Goal: Transaction & Acquisition: Book appointment/travel/reservation

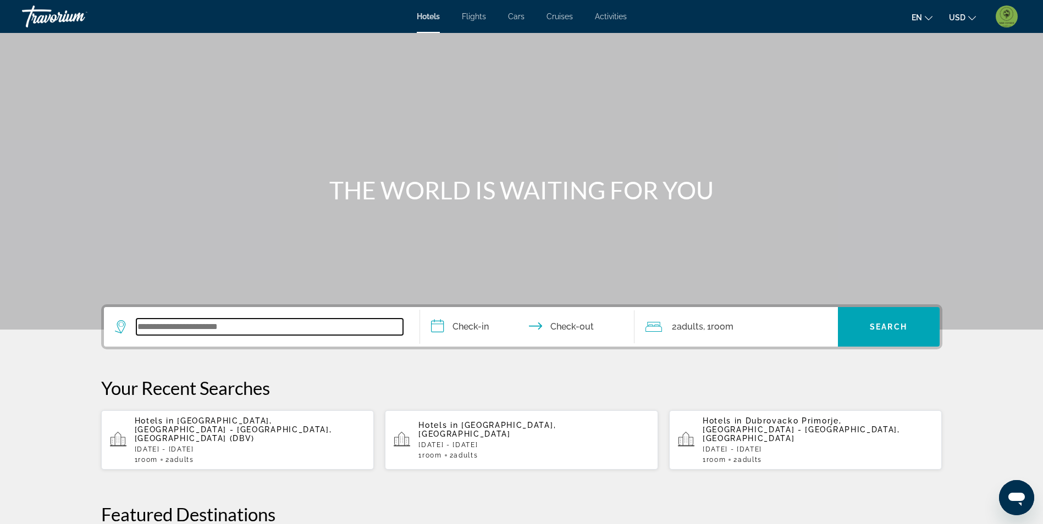
click at [157, 331] on input "Search widget" at bounding box center [269, 327] width 267 height 16
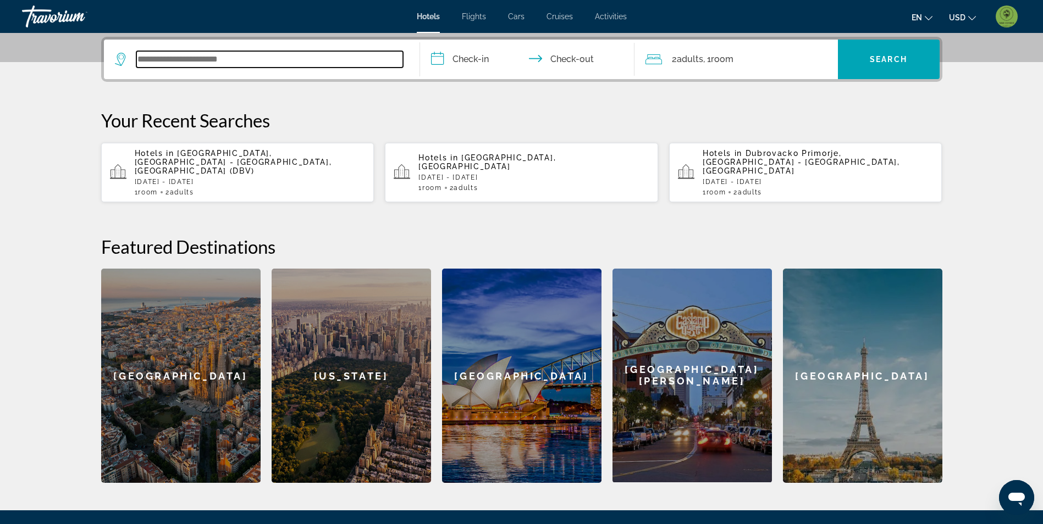
scroll to position [269, 0]
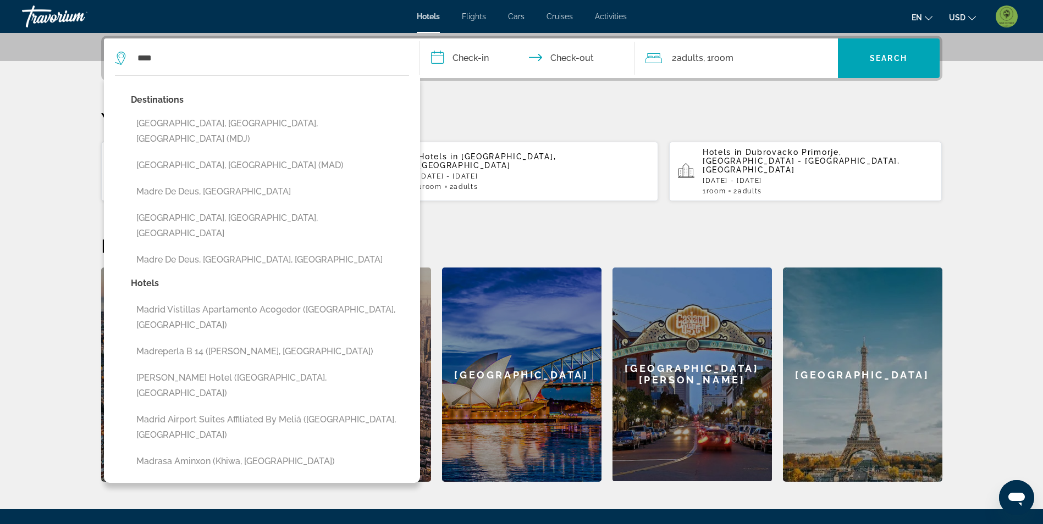
drag, startPoint x: 263, startPoint y: 142, endPoint x: 271, endPoint y: 143, distance: 8.4
click at [263, 155] on button "[GEOGRAPHIC_DATA], [GEOGRAPHIC_DATA] (MAD)" at bounding box center [270, 165] width 278 height 21
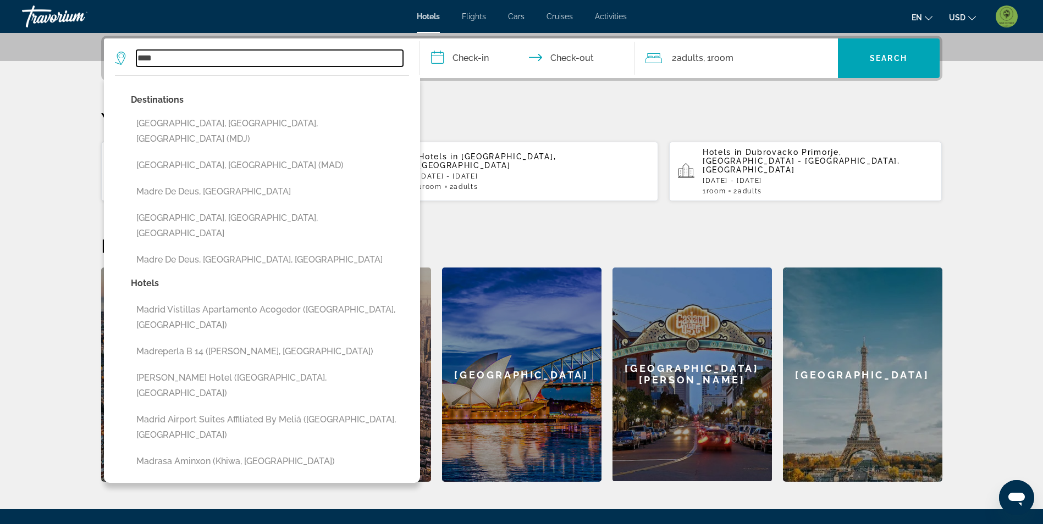
type input "**********"
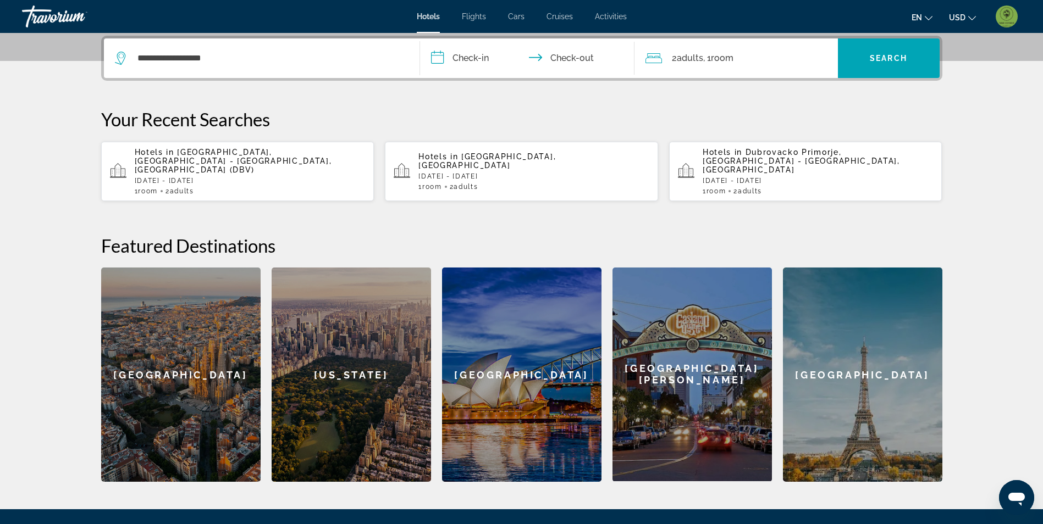
click at [478, 54] on input "**********" at bounding box center [529, 59] width 219 height 43
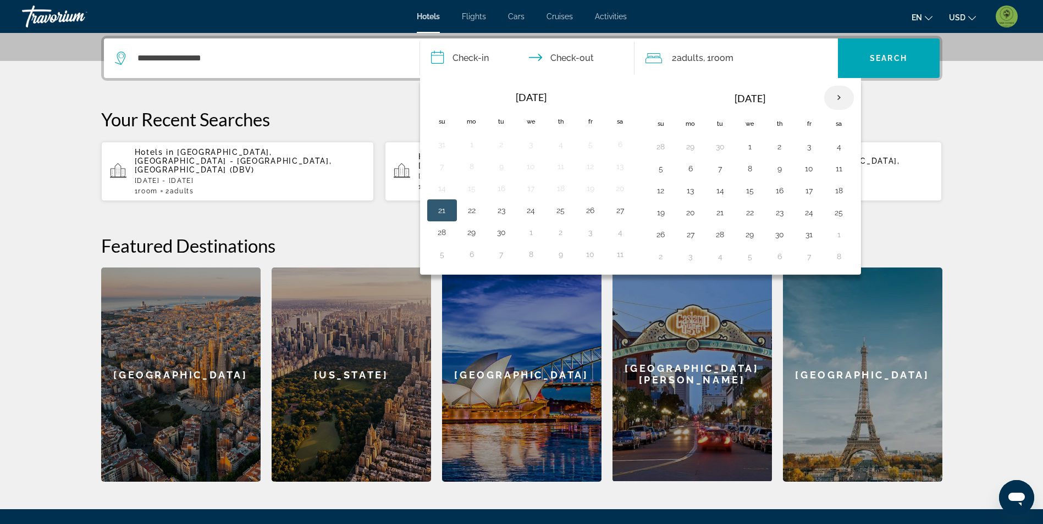
click at [843, 90] on th "Next month" at bounding box center [839, 98] width 30 height 24
click at [782, 219] on button "25" at bounding box center [780, 212] width 18 height 15
click at [839, 210] on button "27" at bounding box center [839, 212] width 18 height 15
type input "**********"
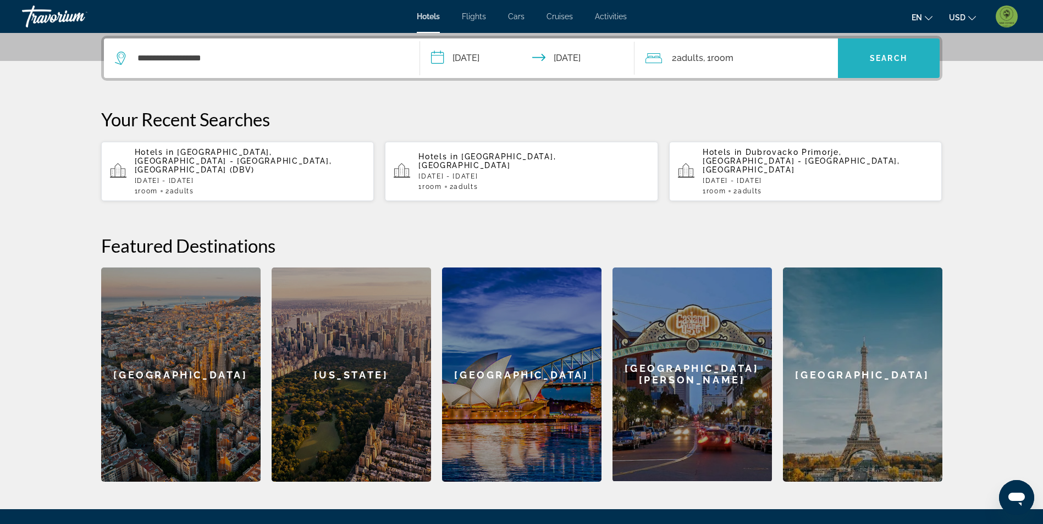
click at [875, 56] on span "Search" at bounding box center [888, 58] width 37 height 9
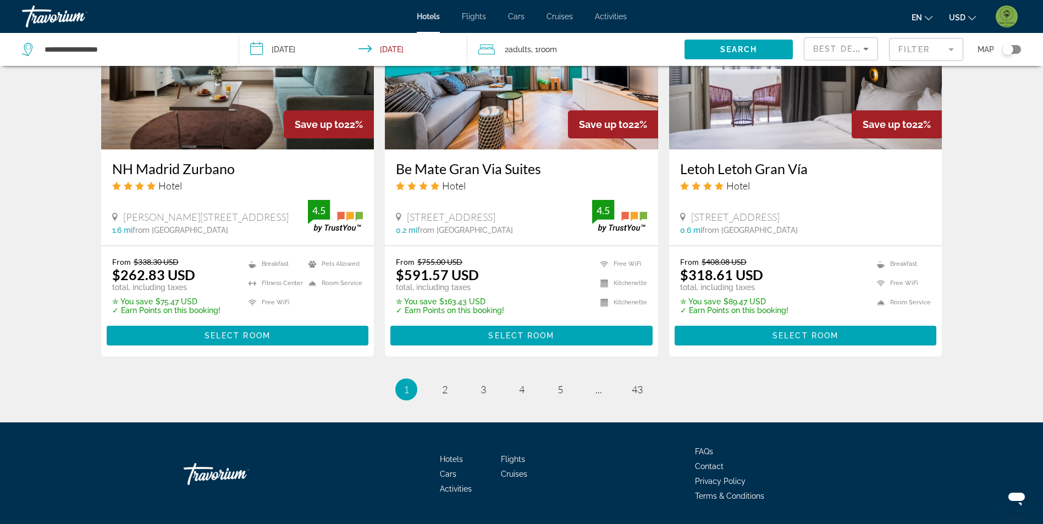
scroll to position [1382, 0]
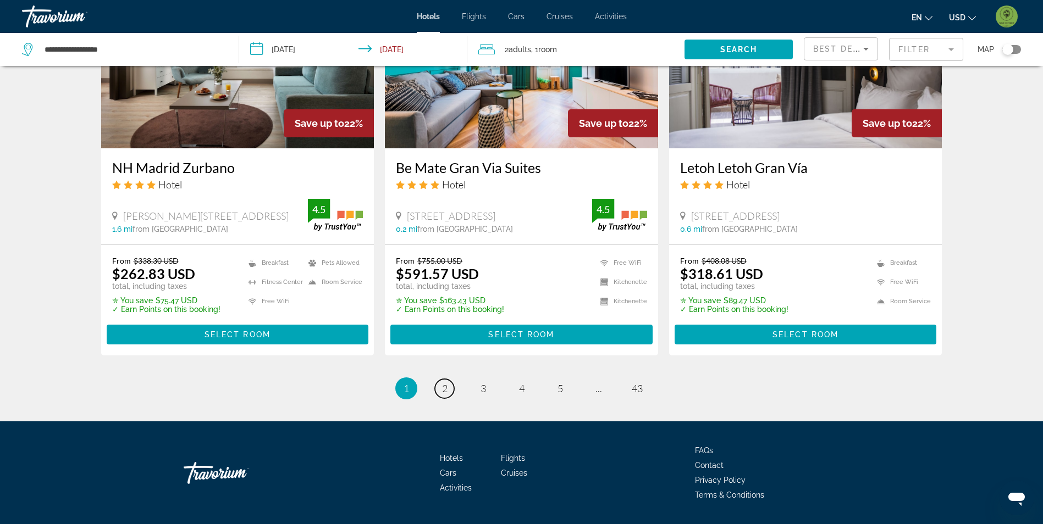
click at [442, 383] on span "2" at bounding box center [444, 389] width 5 height 12
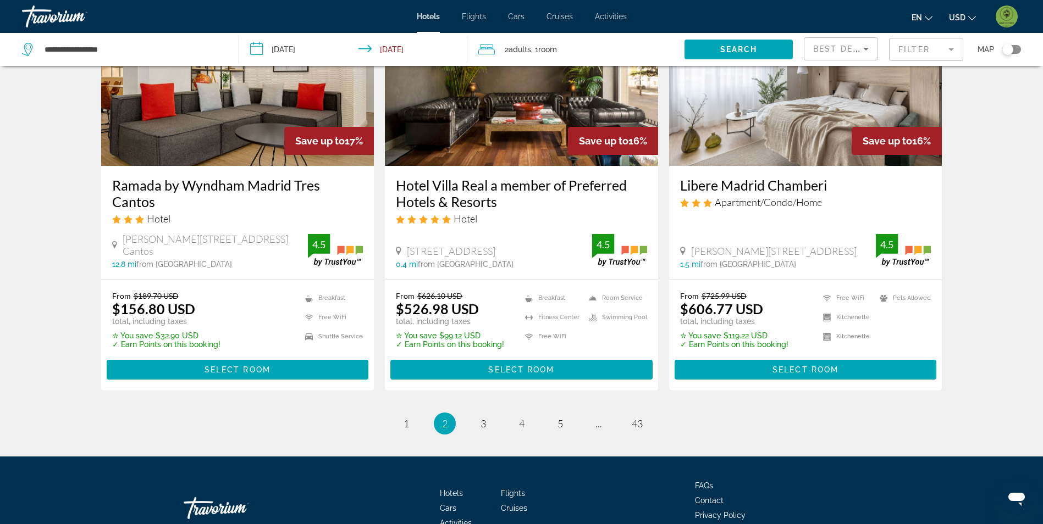
scroll to position [1382, 0]
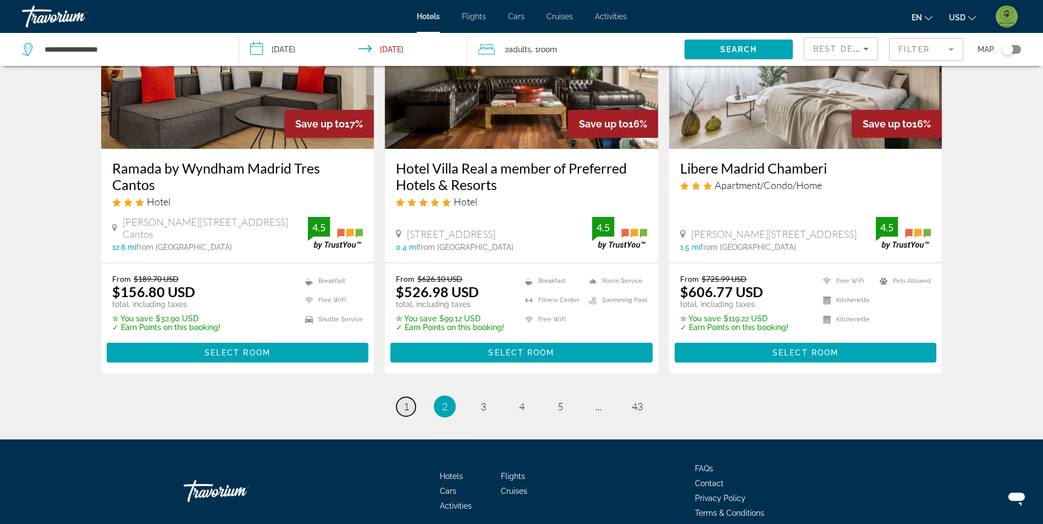
click at [406, 401] on span "1" at bounding box center [405, 407] width 5 height 12
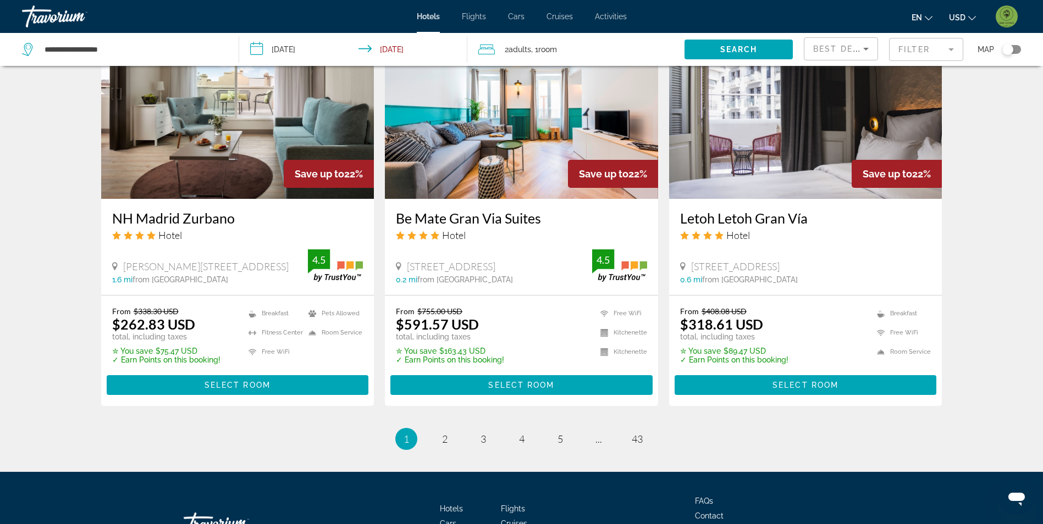
scroll to position [1382, 0]
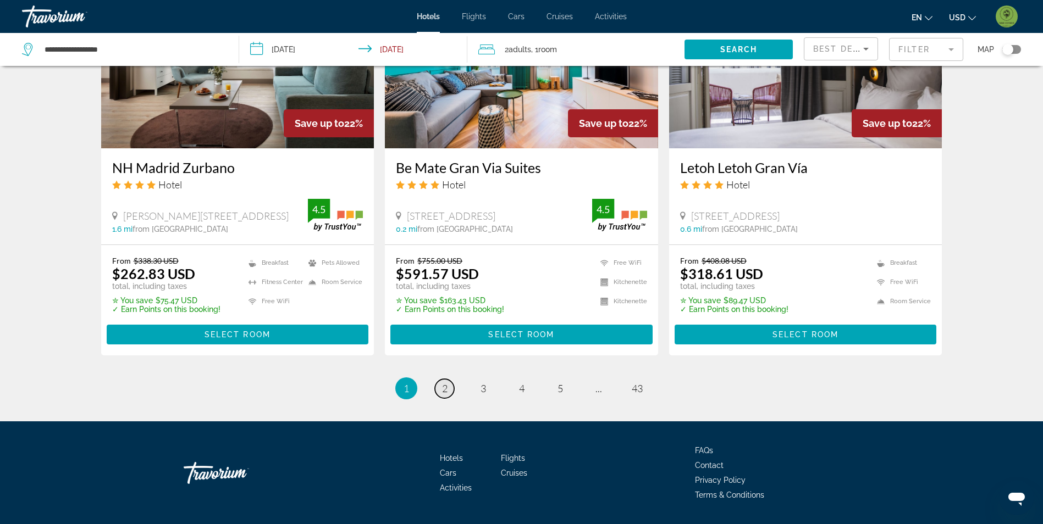
click at [439, 379] on link "page 2" at bounding box center [444, 388] width 19 height 19
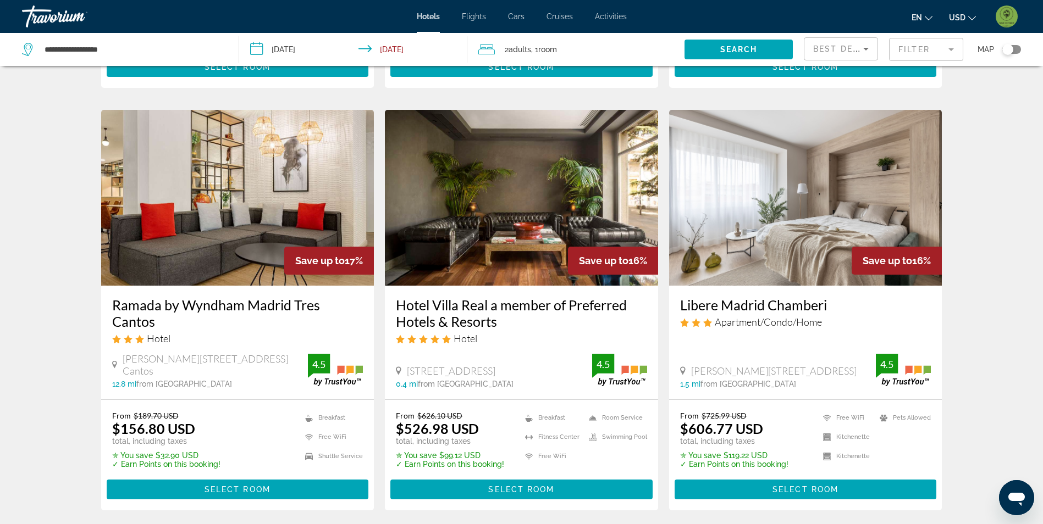
scroll to position [1264, 0]
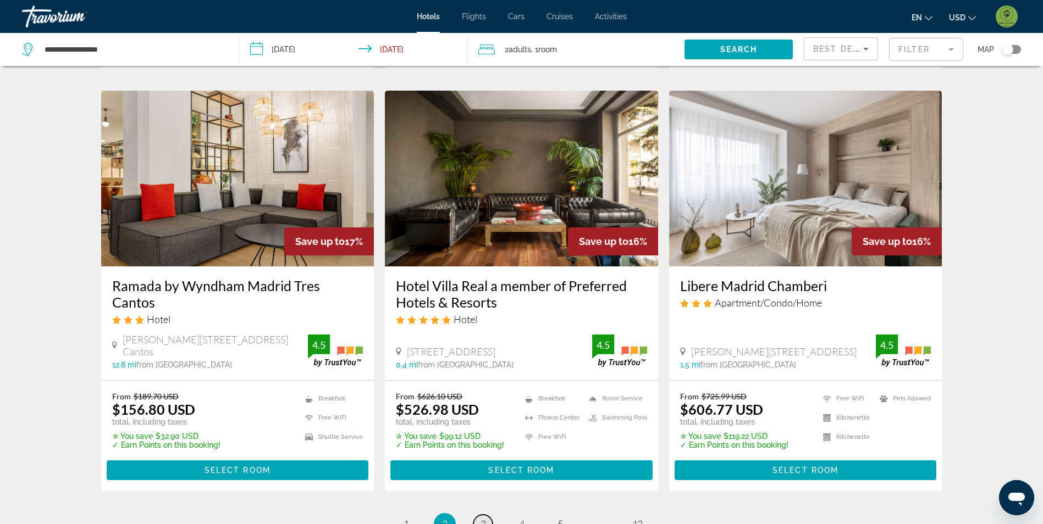
click at [478, 515] on link "page 3" at bounding box center [482, 524] width 19 height 19
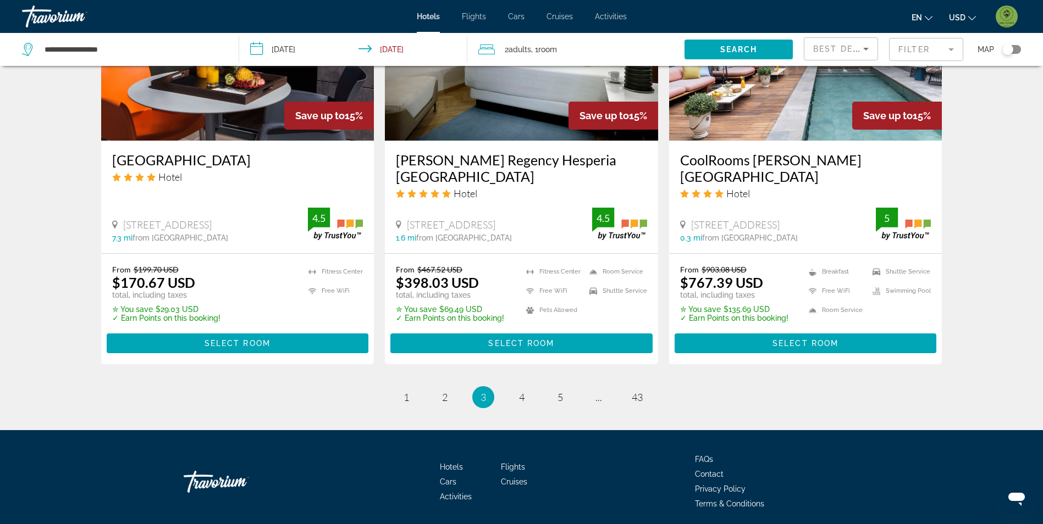
scroll to position [1374, 0]
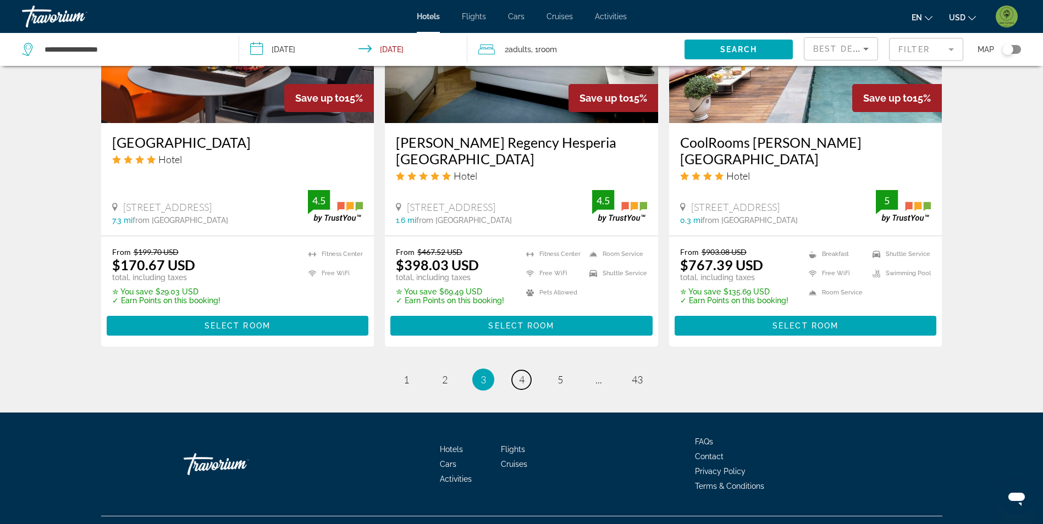
click at [522, 374] on span "4" at bounding box center [521, 380] width 5 height 12
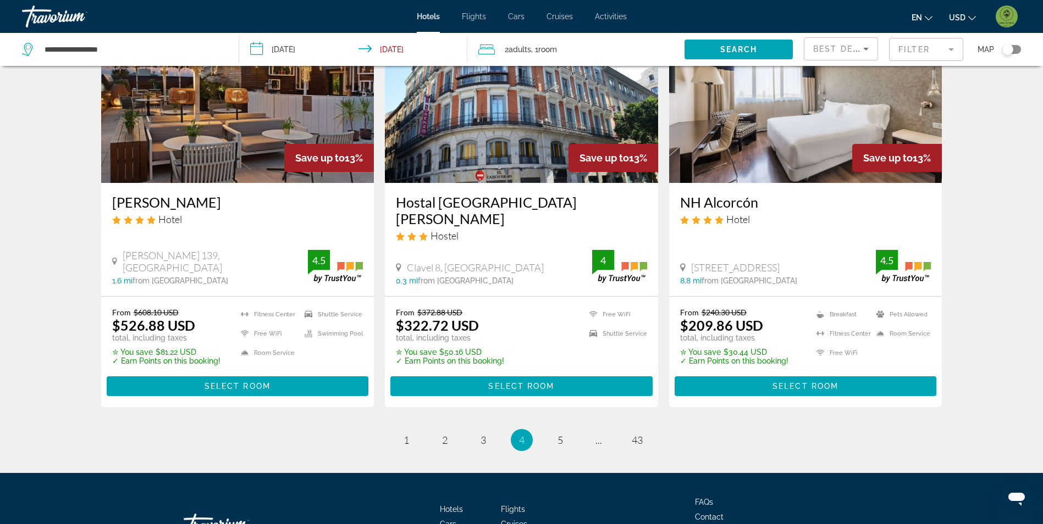
scroll to position [1385, 0]
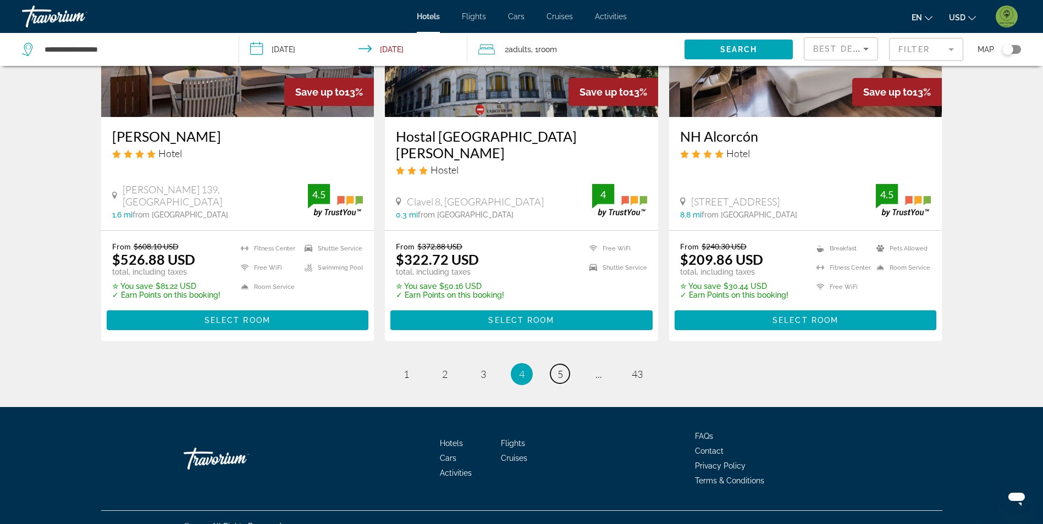
drag, startPoint x: 558, startPoint y: 356, endPoint x: 0, endPoint y: 333, distance: 558.9
click at [558, 368] on span "5" at bounding box center [559, 374] width 5 height 12
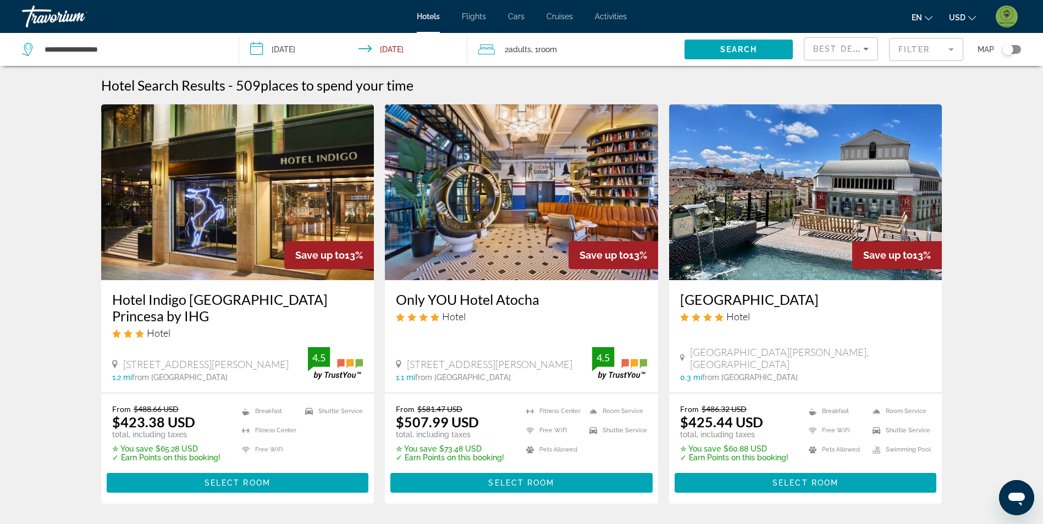
click at [930, 43] on mat-form-field "Filter" at bounding box center [926, 49] width 74 height 23
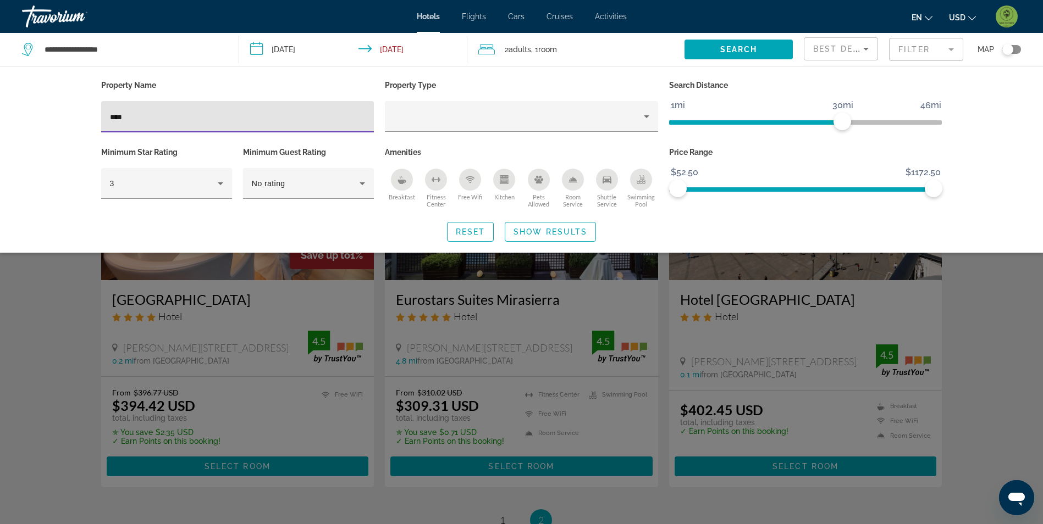
type input "****"
click at [58, 323] on div "Search widget" at bounding box center [521, 344] width 1043 height 359
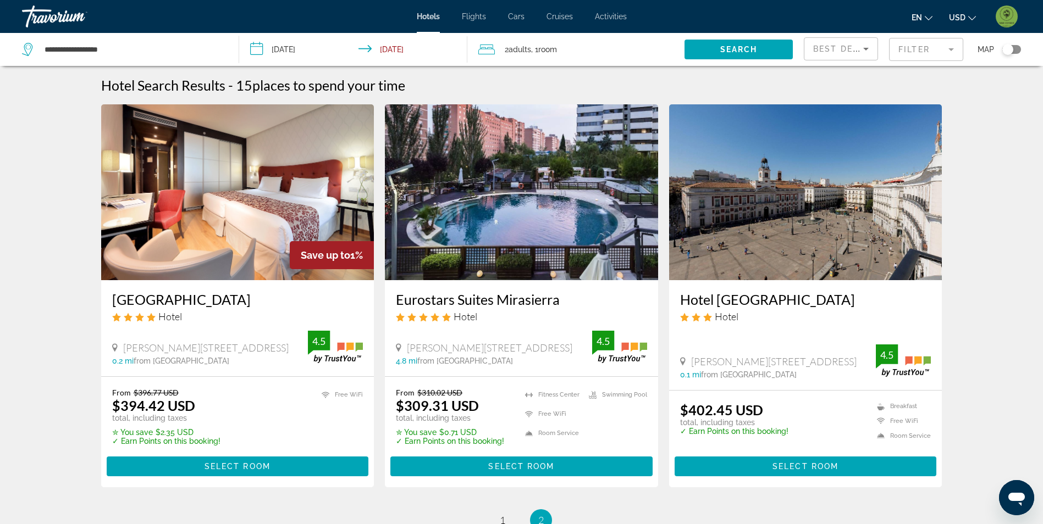
click at [819, 254] on img "Main content" at bounding box center [805, 192] width 273 height 176
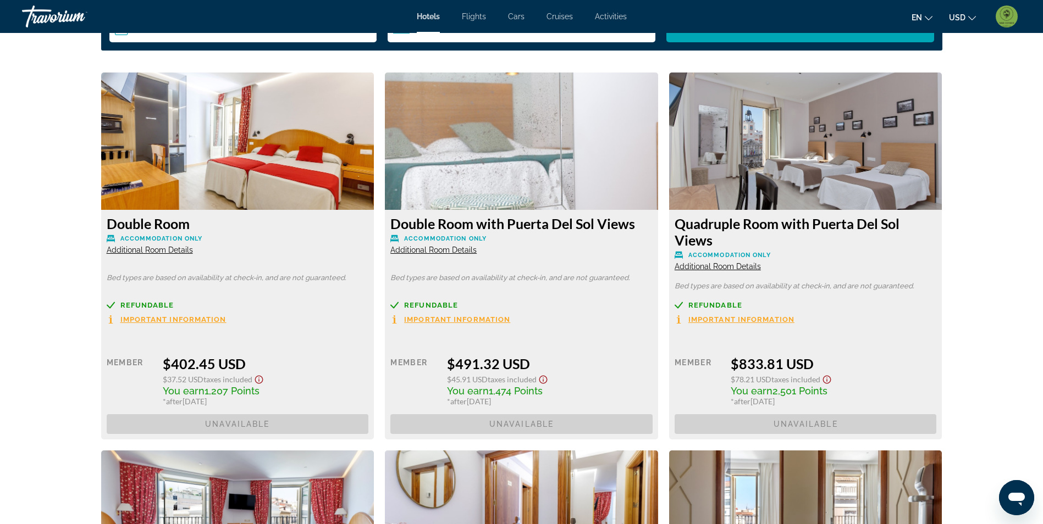
scroll to position [1484, 0]
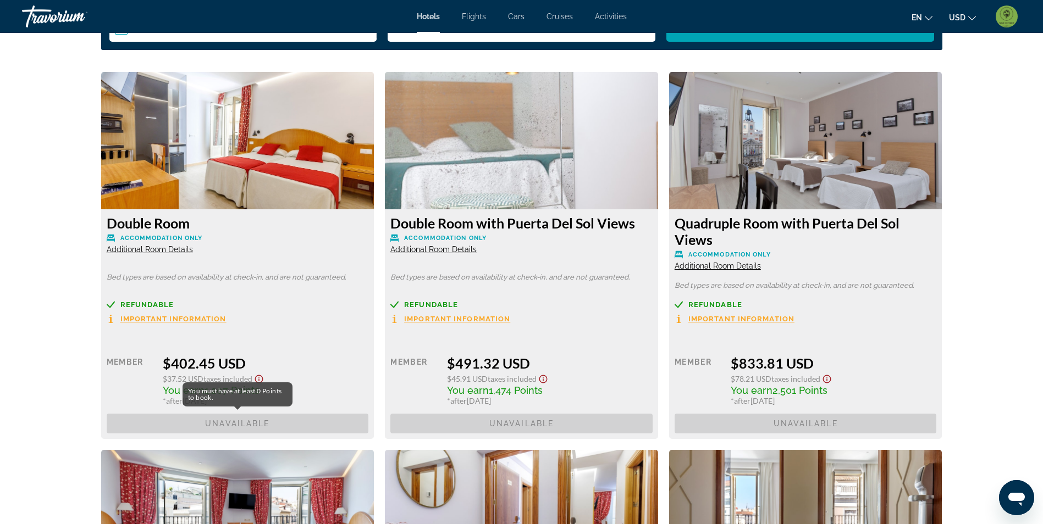
click at [258, 425] on span "Unavailable" at bounding box center [238, 424] width 262 height 20
click at [316, 147] on img "Main content" at bounding box center [237, 140] width 273 height 137
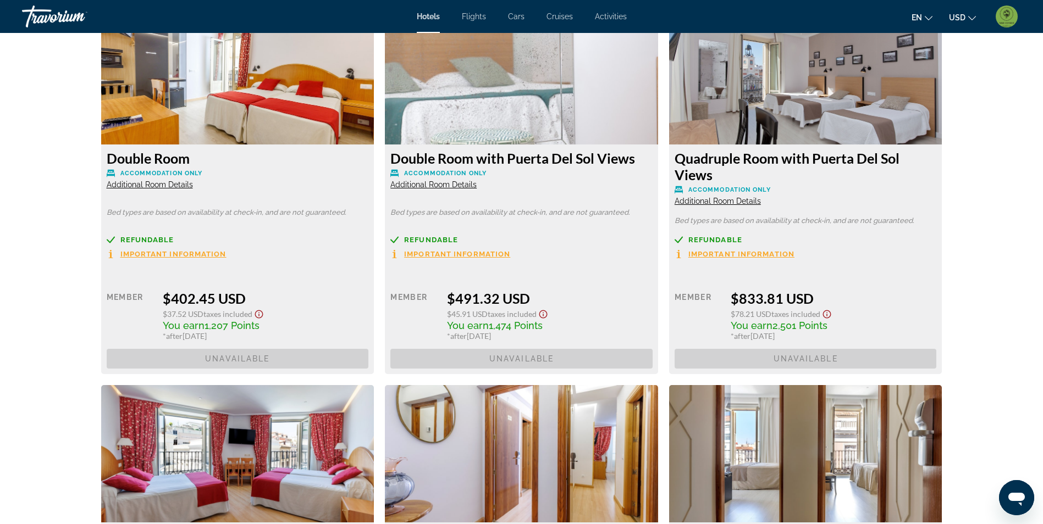
scroll to position [1539, 0]
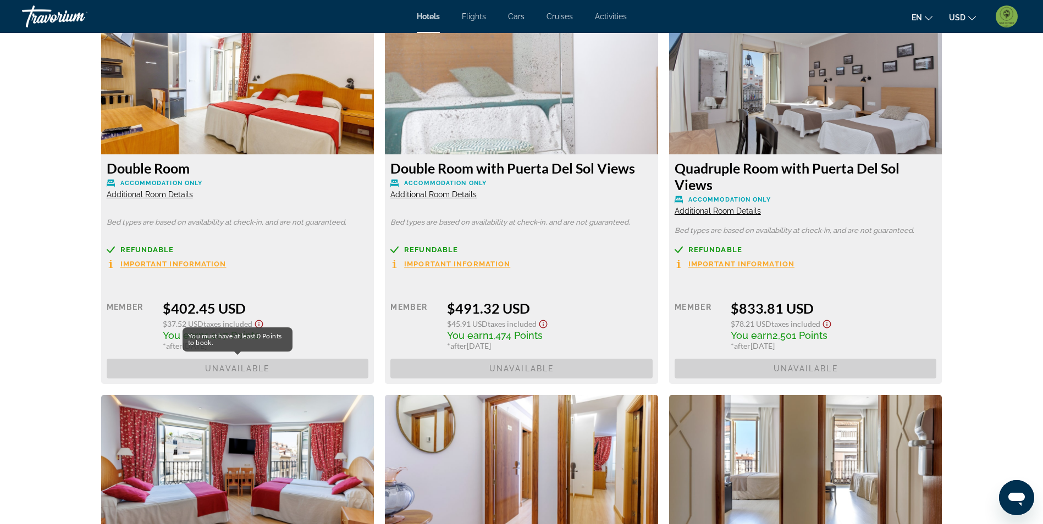
click at [316, 373] on span "Unavailable" at bounding box center [238, 369] width 262 height 20
click at [241, 366] on span "Unavailable" at bounding box center [238, 369] width 262 height 20
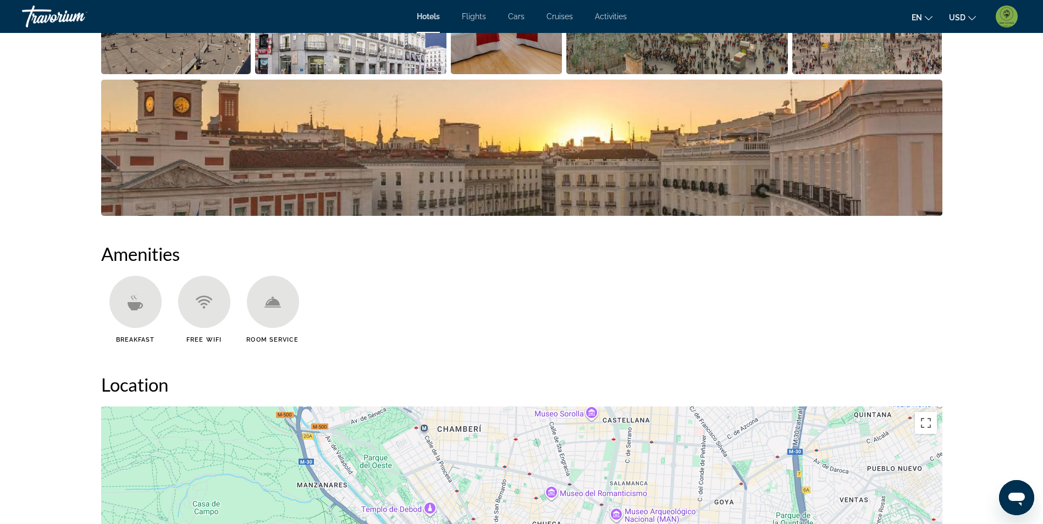
scroll to position [605, 0]
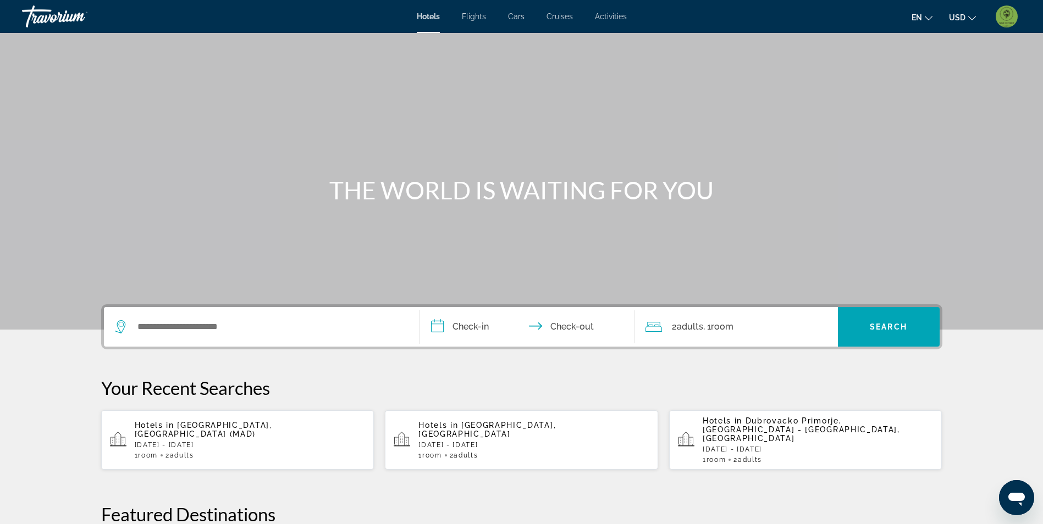
click at [251, 426] on span "[GEOGRAPHIC_DATA], [GEOGRAPHIC_DATA] (MAD)" at bounding box center [203, 430] width 137 height 18
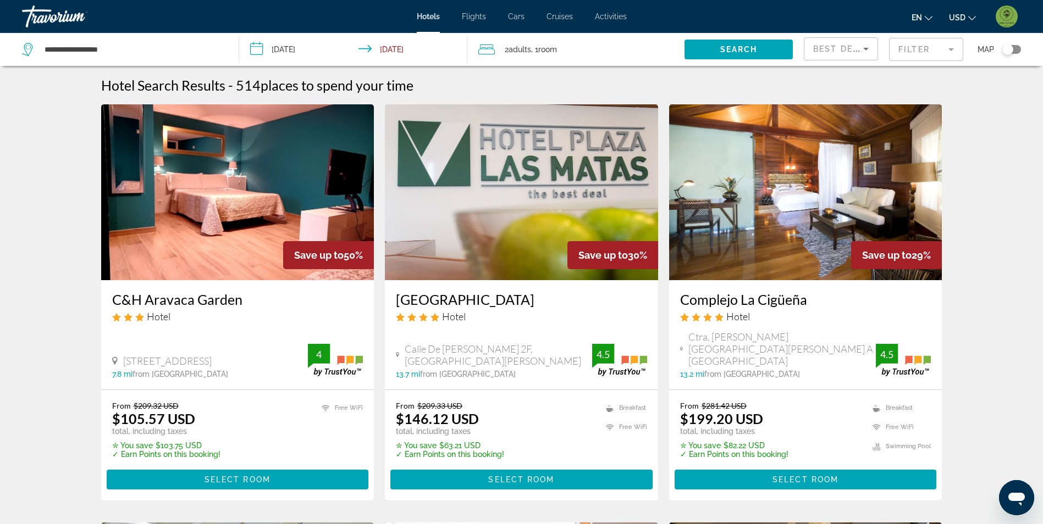
click at [932, 52] on mat-form-field "Filter" at bounding box center [926, 49] width 74 height 23
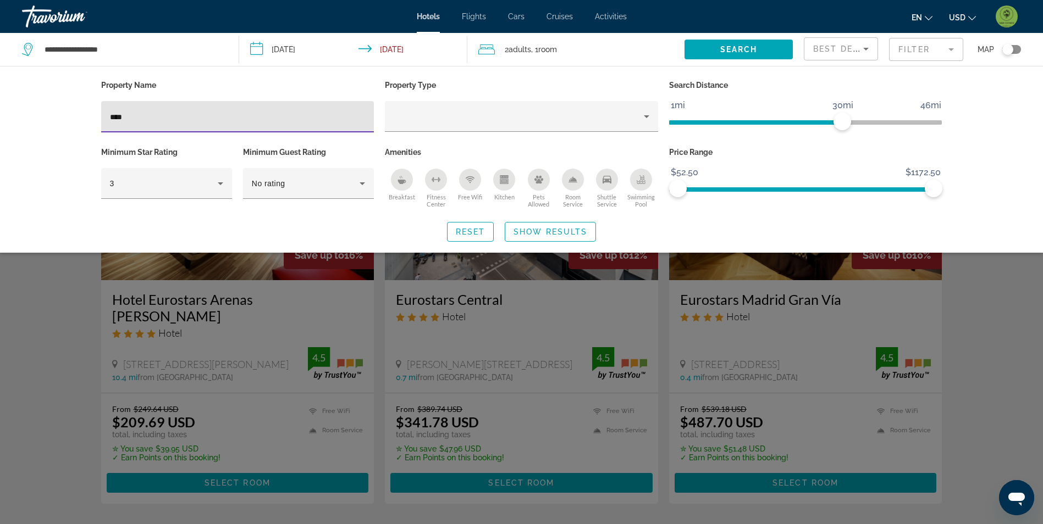
type input "****"
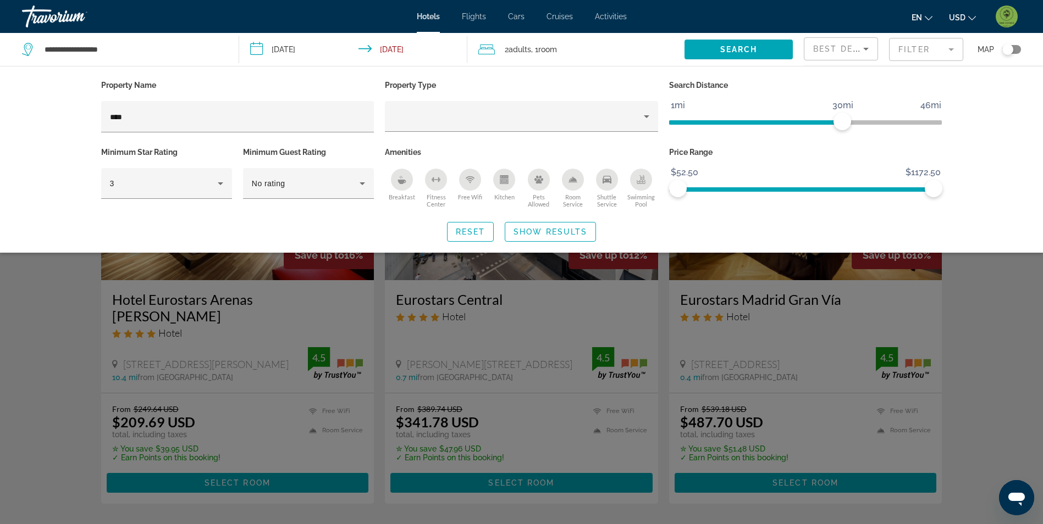
click at [60, 310] on div "Search widget" at bounding box center [521, 344] width 1043 height 359
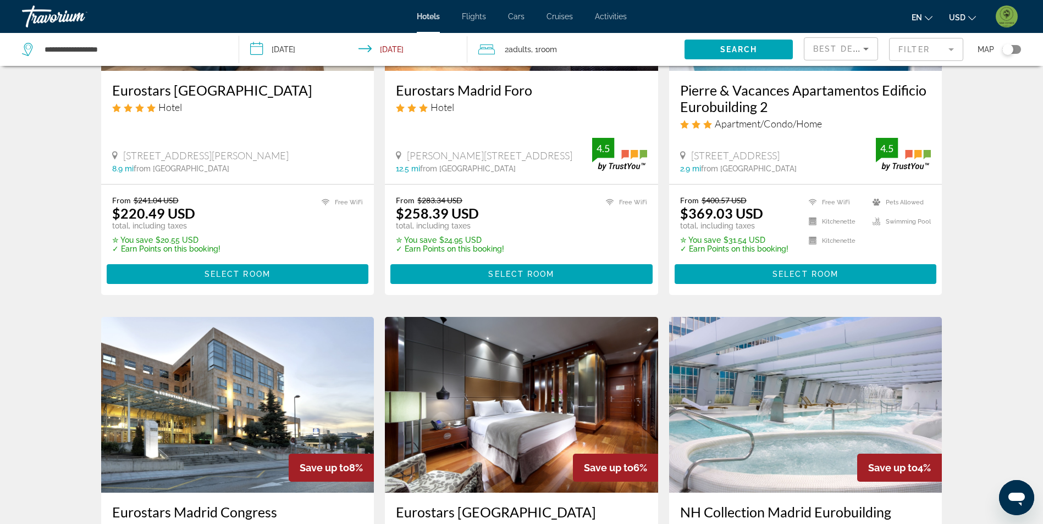
scroll to position [1099, 0]
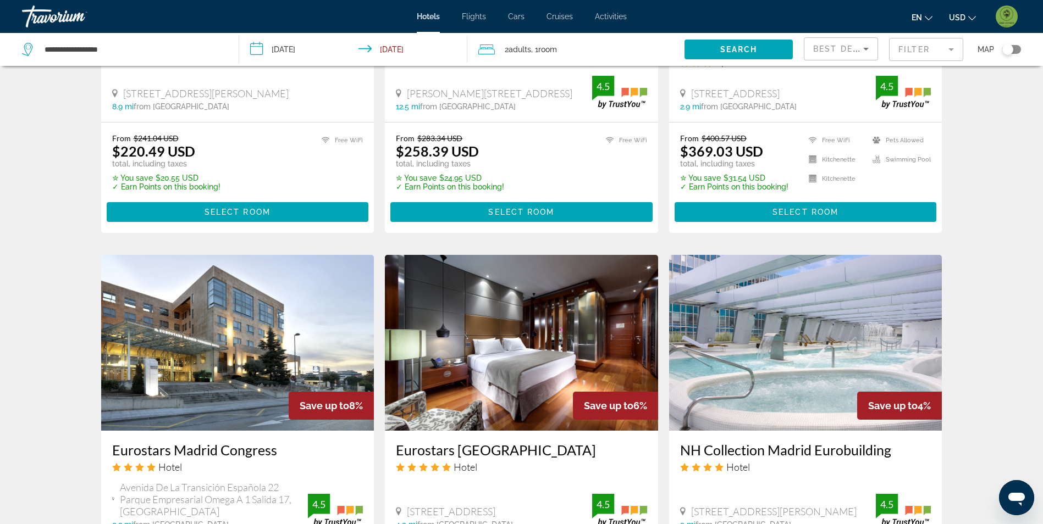
click at [905, 58] on mat-form-field "Filter" at bounding box center [926, 49] width 74 height 23
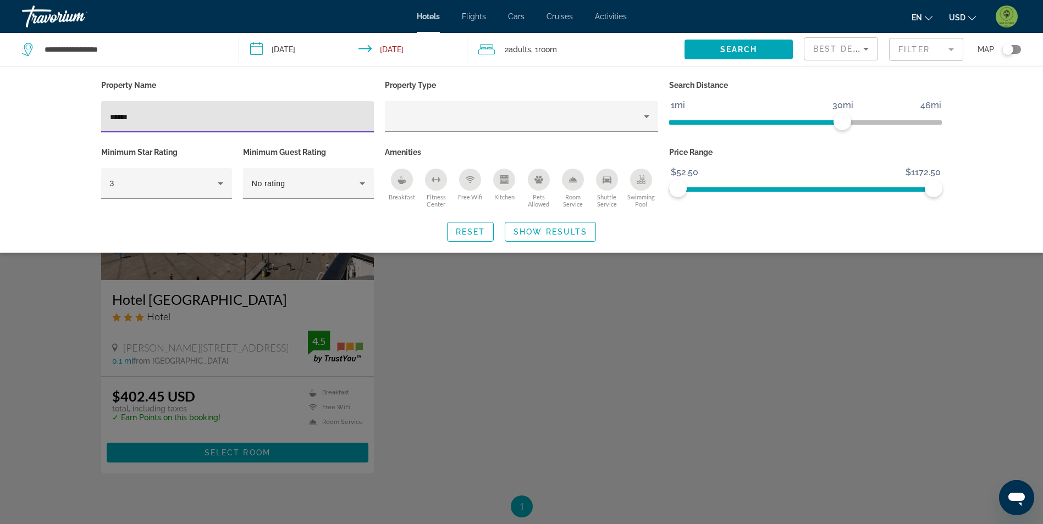
type input "******"
click at [586, 394] on div "Search widget" at bounding box center [521, 344] width 1043 height 359
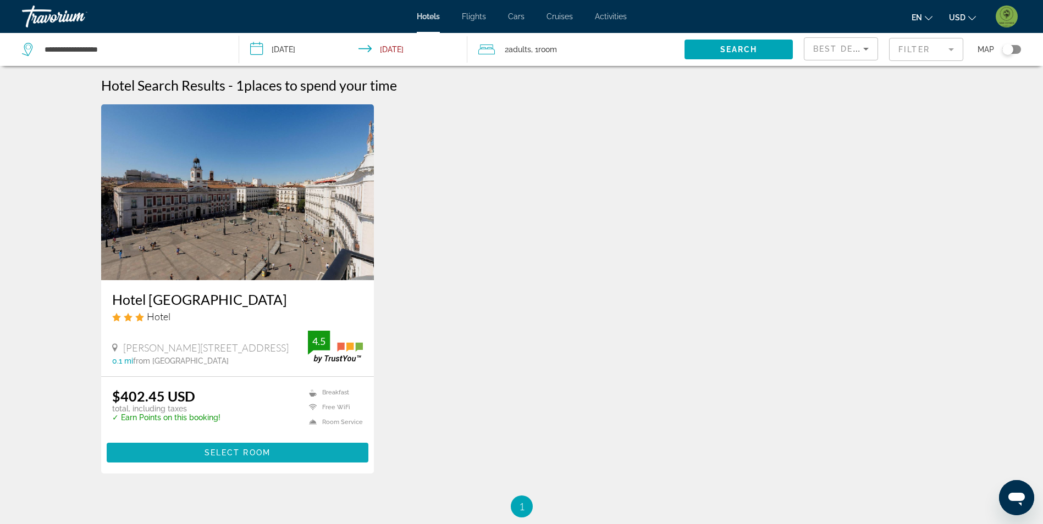
click at [297, 455] on span "Main content" at bounding box center [238, 453] width 262 height 26
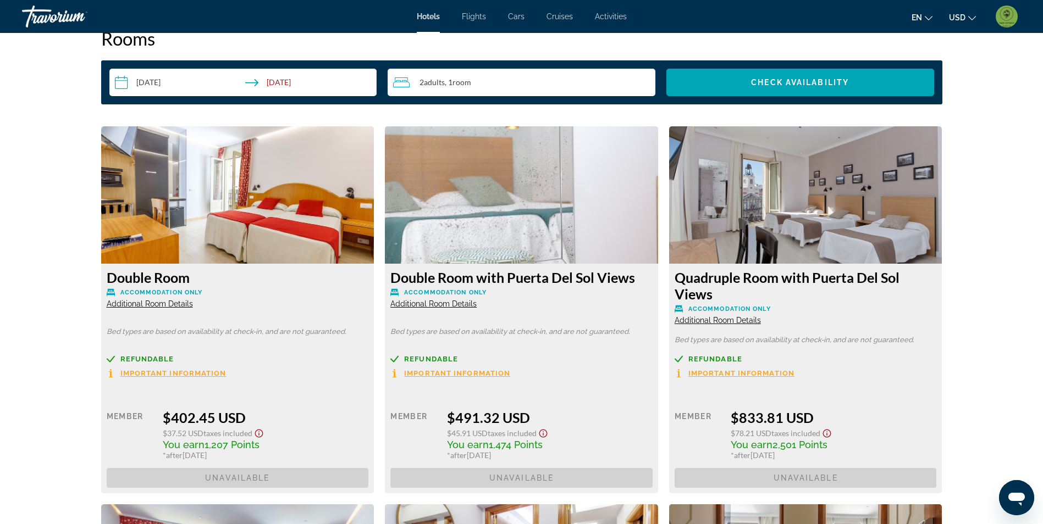
scroll to position [1429, 0]
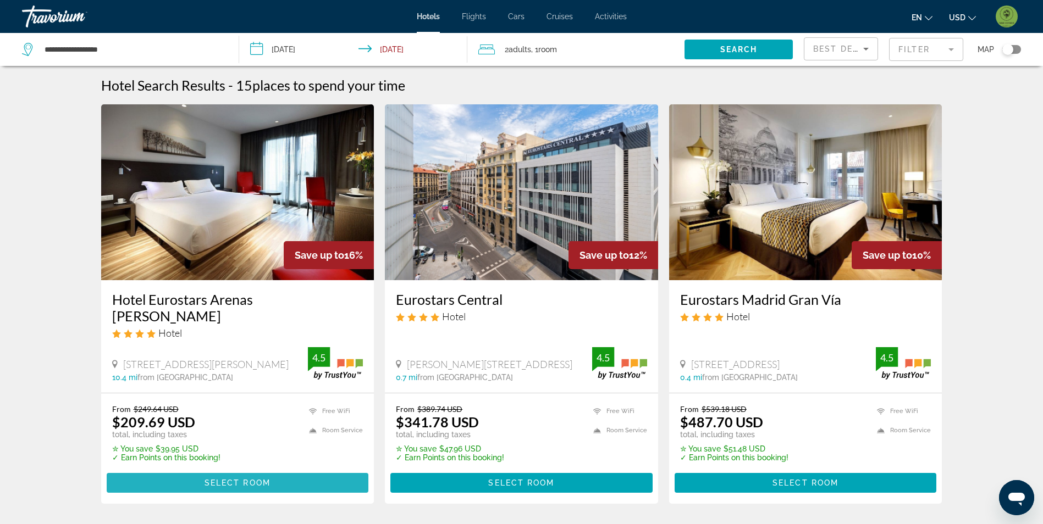
click at [251, 479] on span "Select Room" at bounding box center [237, 483] width 66 height 9
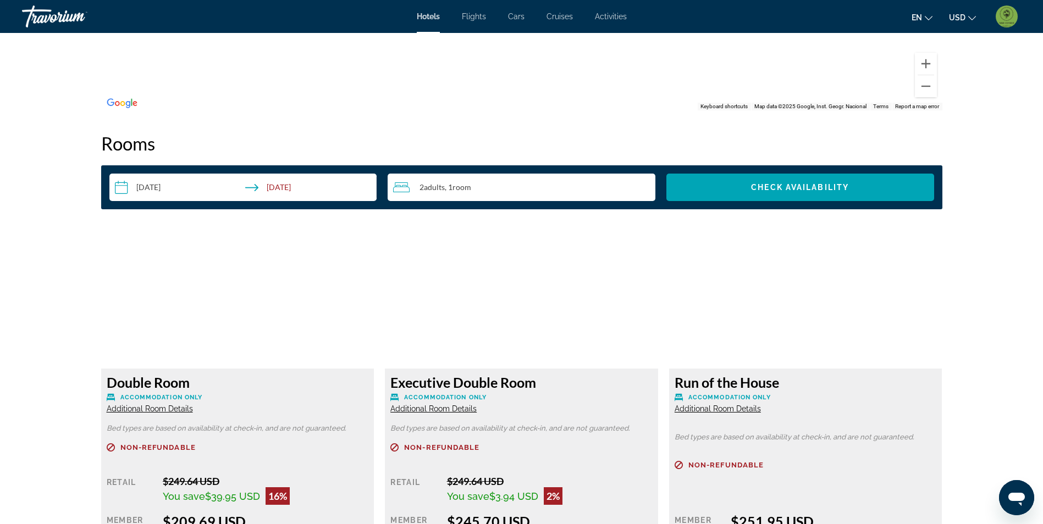
scroll to position [1319, 0]
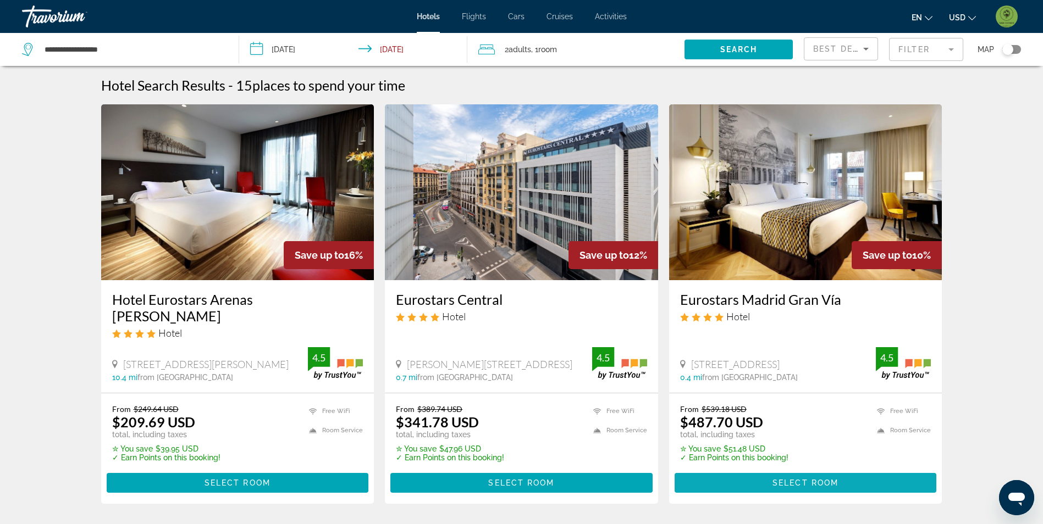
click at [835, 479] on span "Select Room" at bounding box center [805, 483] width 66 height 9
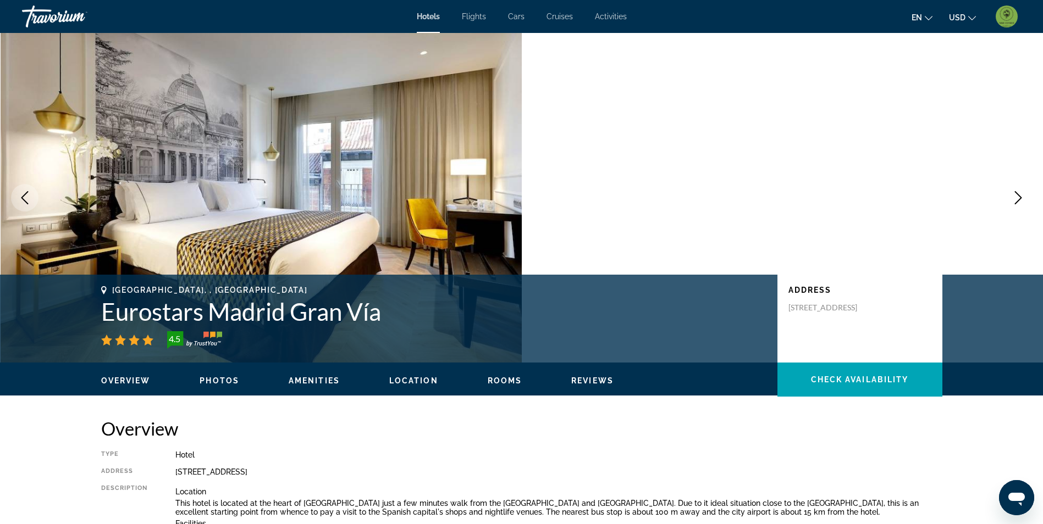
scroll to position [987, 0]
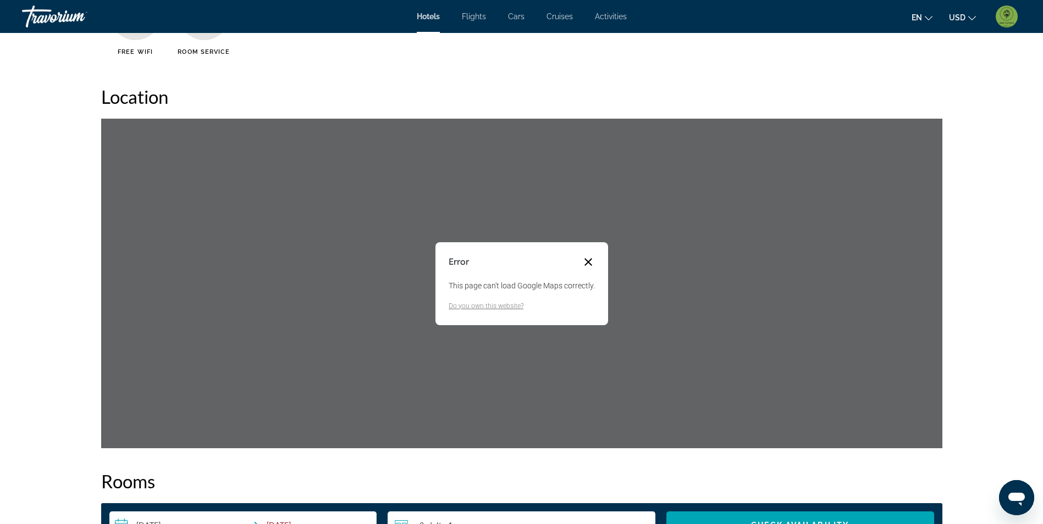
click at [590, 259] on button "Close dialog" at bounding box center [588, 262] width 13 height 13
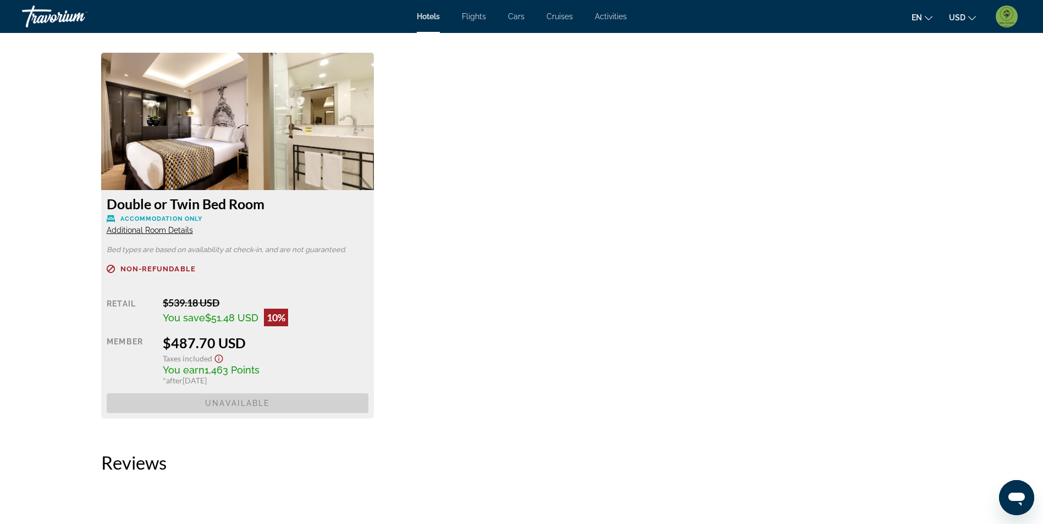
scroll to position [1539, 0]
